Goal: Task Accomplishment & Management: Manage account settings

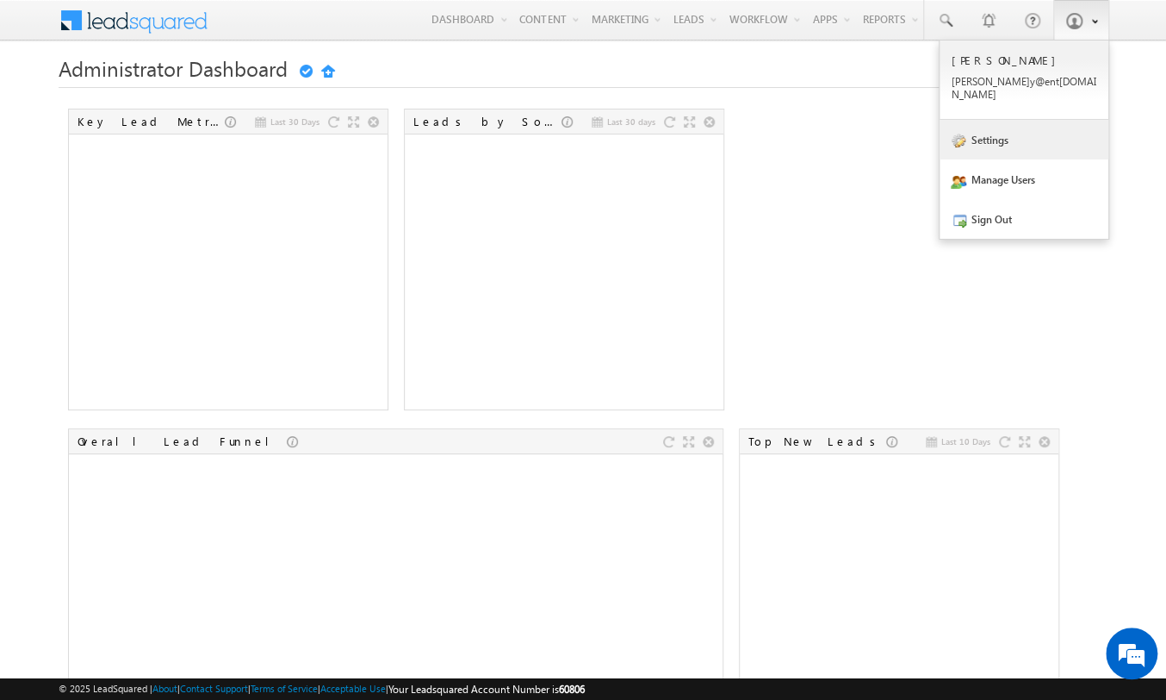
click at [987, 144] on link "Settings" at bounding box center [1024, 140] width 169 height 40
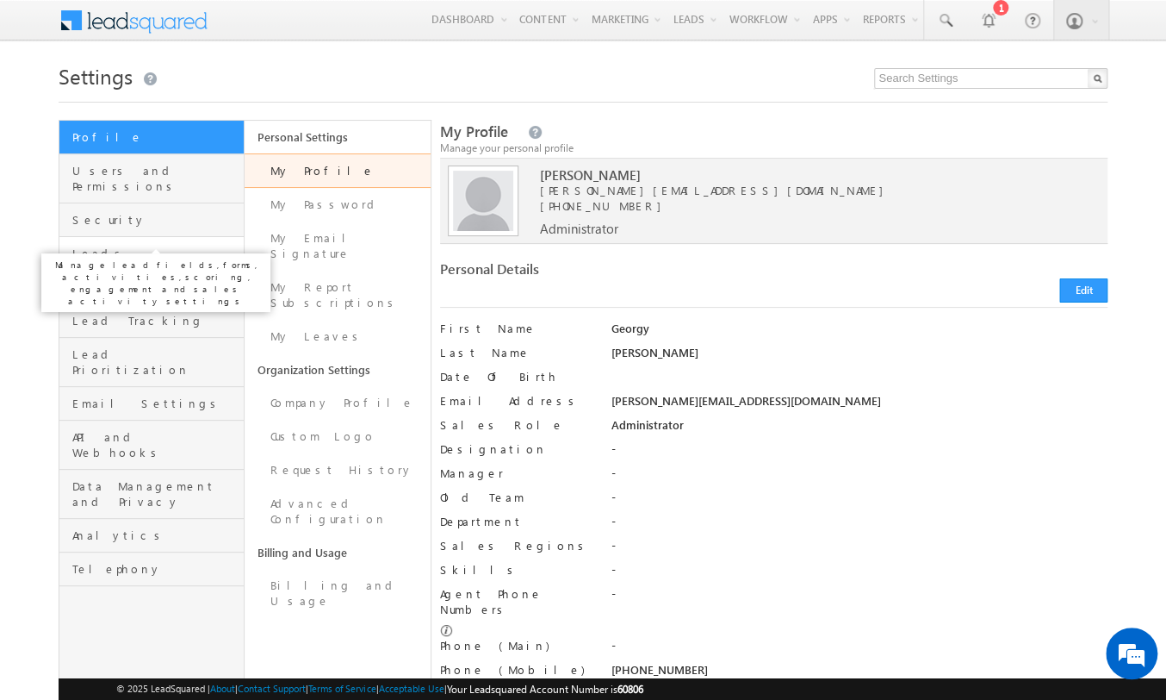
click at [130, 246] on span "Leads" at bounding box center [155, 254] width 167 height 16
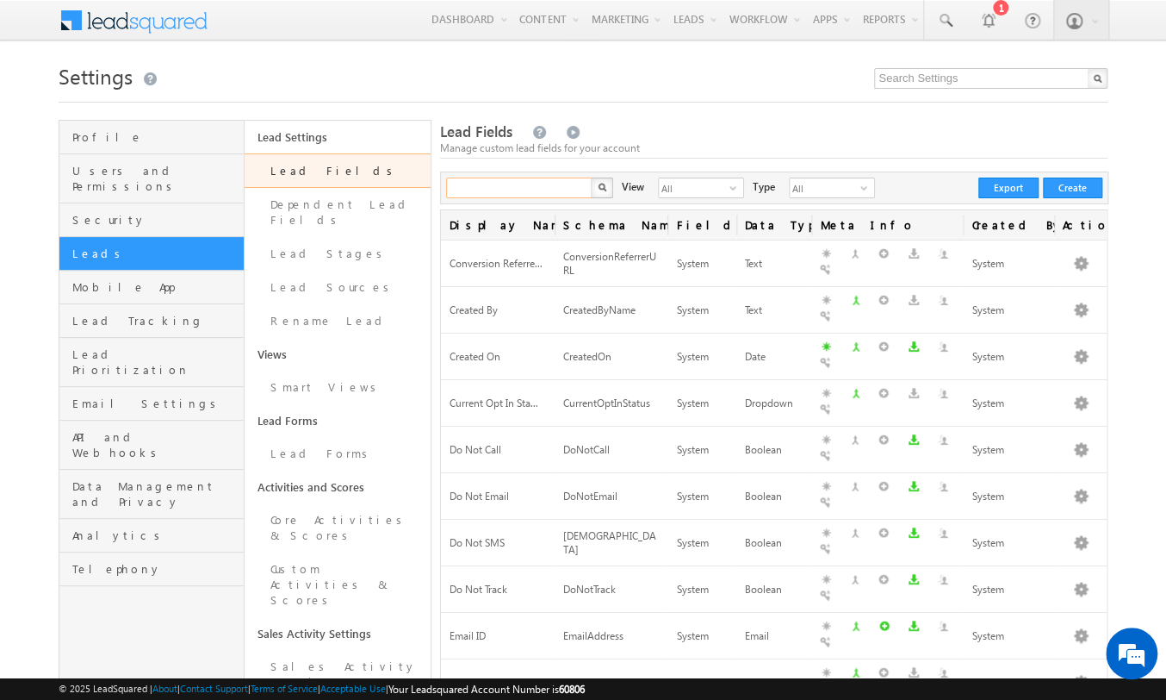
click at [472, 189] on input "text" at bounding box center [519, 187] width 147 height 21
type input "purchase type"
click at [600, 188] on button "button" at bounding box center [602, 187] width 22 height 21
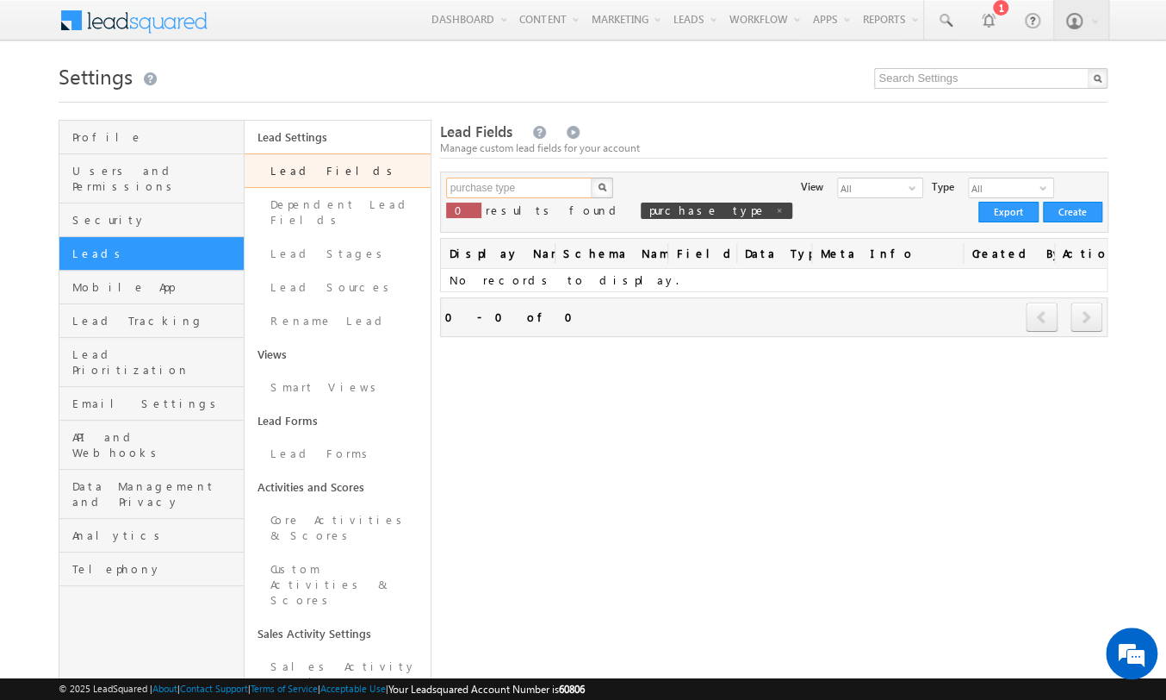
click at [520, 186] on input "purchase type" at bounding box center [519, 187] width 147 height 21
type input "purchase"
click at [600, 188] on button "button" at bounding box center [602, 187] width 22 height 21
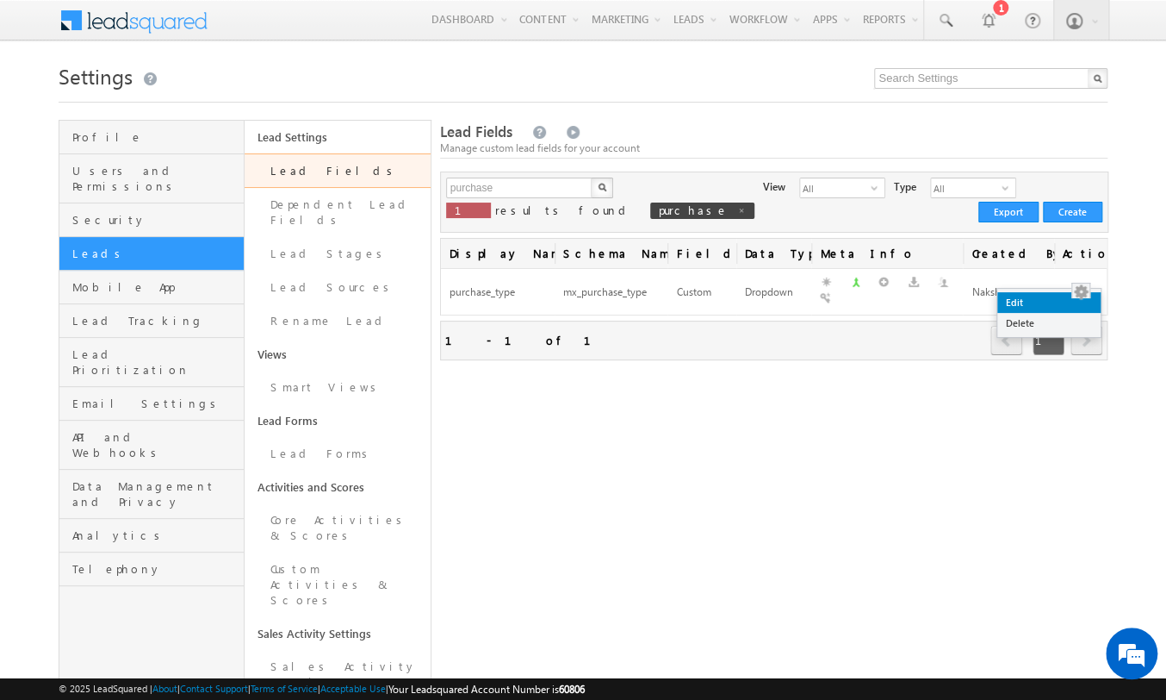
click at [1060, 303] on link "Edit" at bounding box center [1049, 302] width 103 height 21
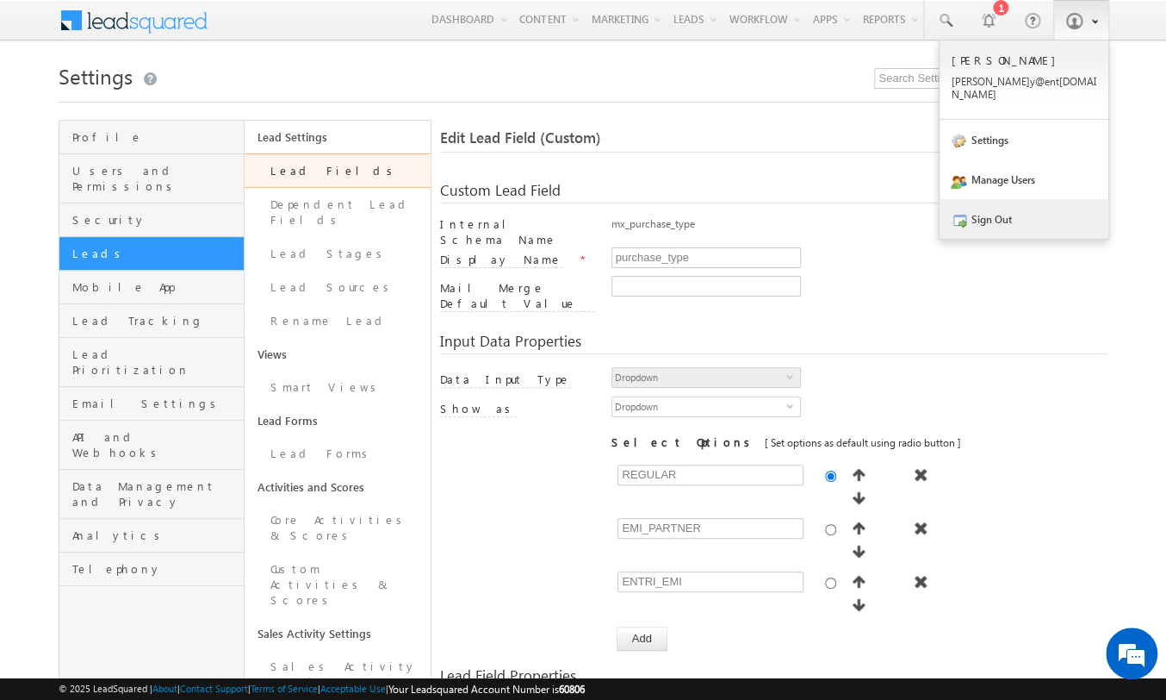
click at [1009, 210] on link "Sign Out" at bounding box center [1024, 219] width 169 height 40
